Goal: Navigation & Orientation: Find specific page/section

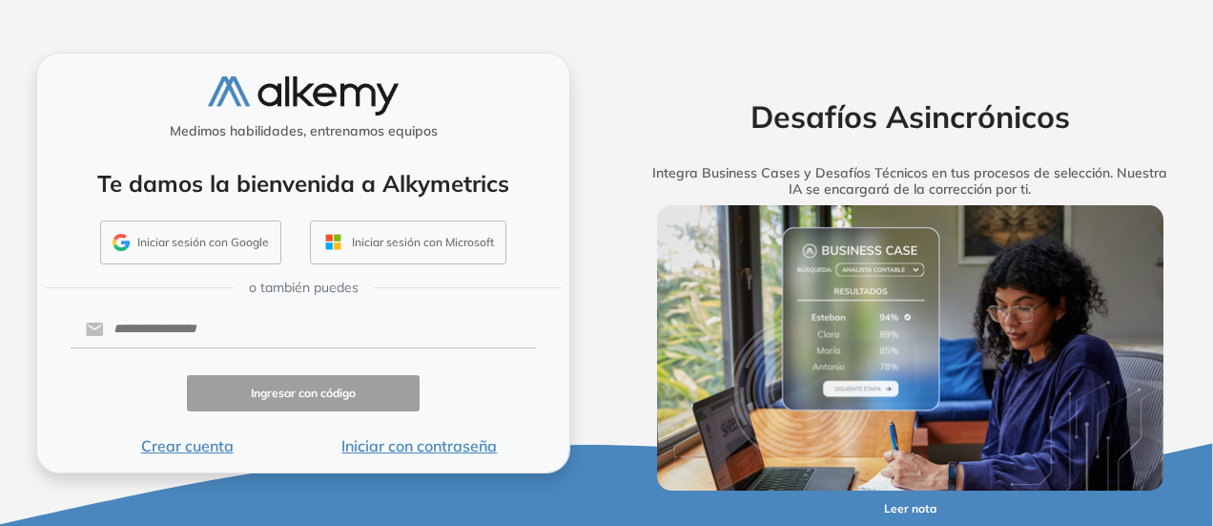
click at [161, 231] on button "Iniciar sesión con Google" at bounding box center [190, 242] width 181 height 44
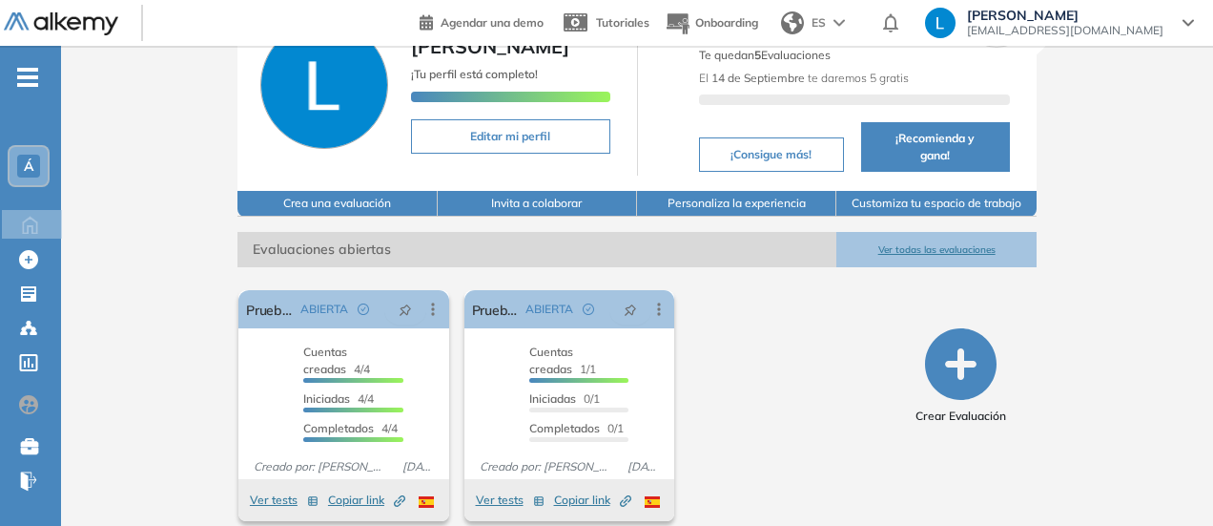
scroll to position [118, 0]
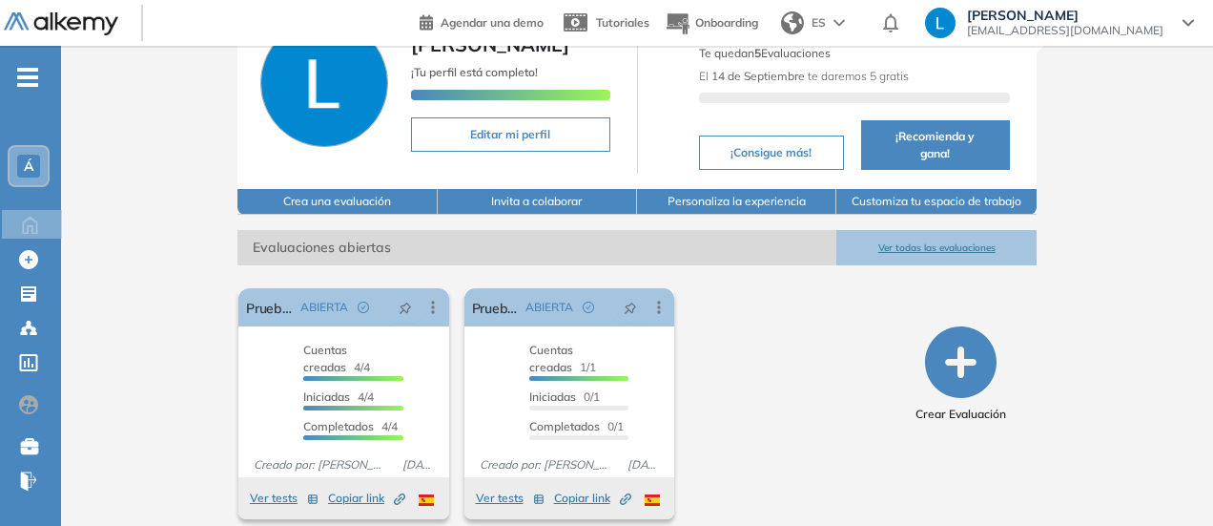
click at [32, 75] on icon "-" at bounding box center [27, 77] width 21 height 4
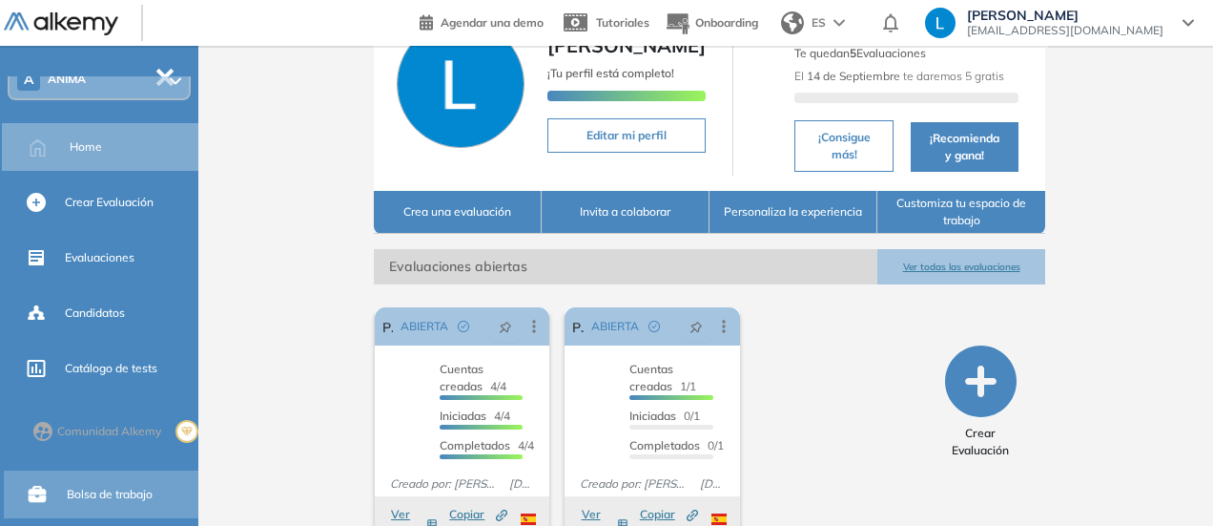
scroll to position [191, 0]
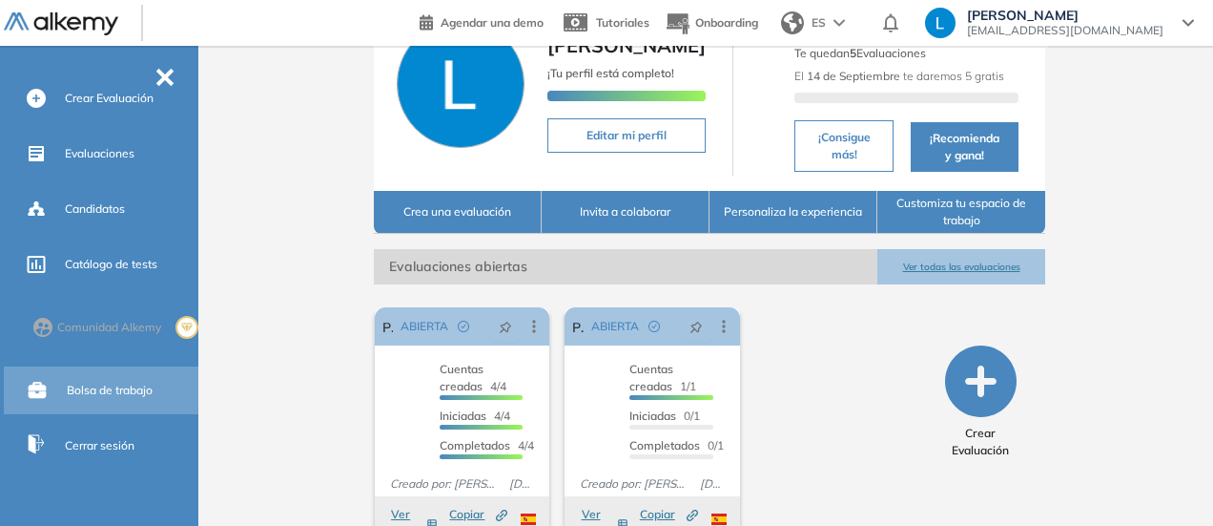
click at [118, 394] on span "Bolsa de trabajo" at bounding box center [110, 389] width 86 height 17
